Goal: Task Accomplishment & Management: Manage account settings

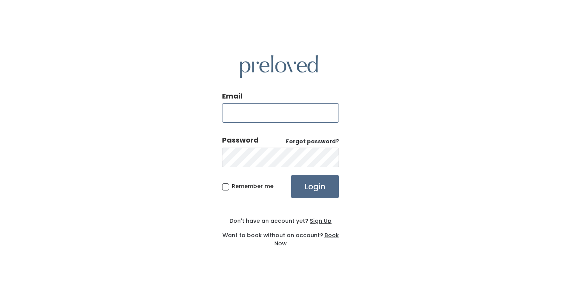
type input "[EMAIL_ADDRESS][PERSON_NAME][DOMAIN_NAME]"
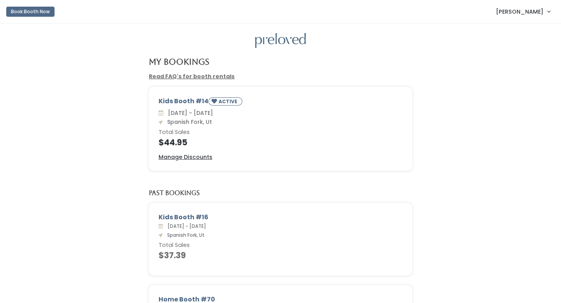
click at [522, 13] on span "[PERSON_NAME]" at bounding box center [520, 11] width 48 height 9
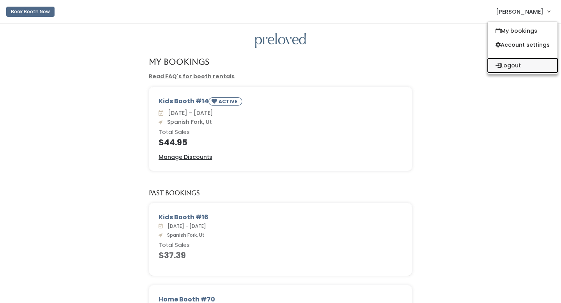
click at [507, 68] on button "Logout" at bounding box center [522, 65] width 70 height 14
